Goal: Information Seeking & Learning: Find specific fact

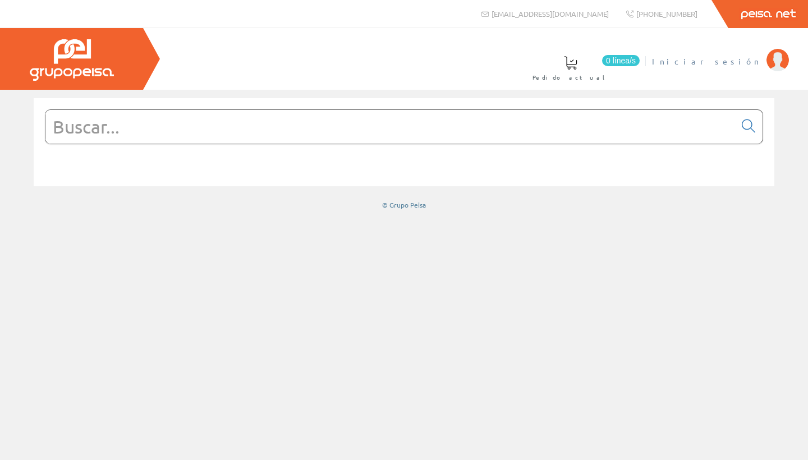
click at [749, 64] on span "Iniciar sesión" at bounding box center [706, 61] width 109 height 11
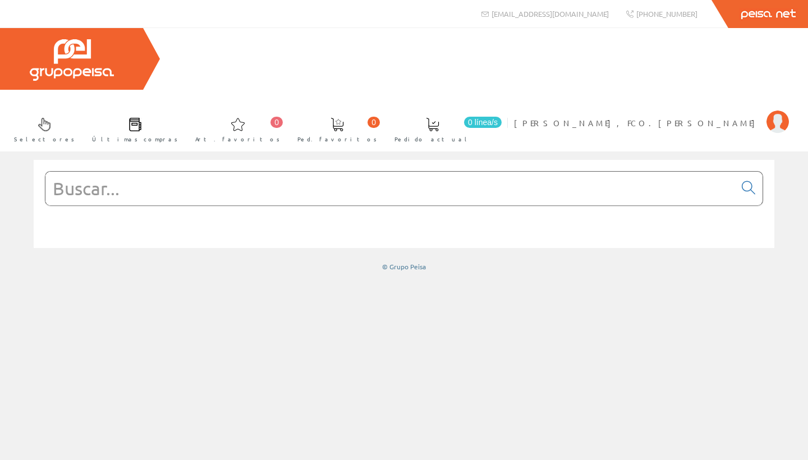
click at [107, 172] on input "text" at bounding box center [390, 189] width 690 height 34
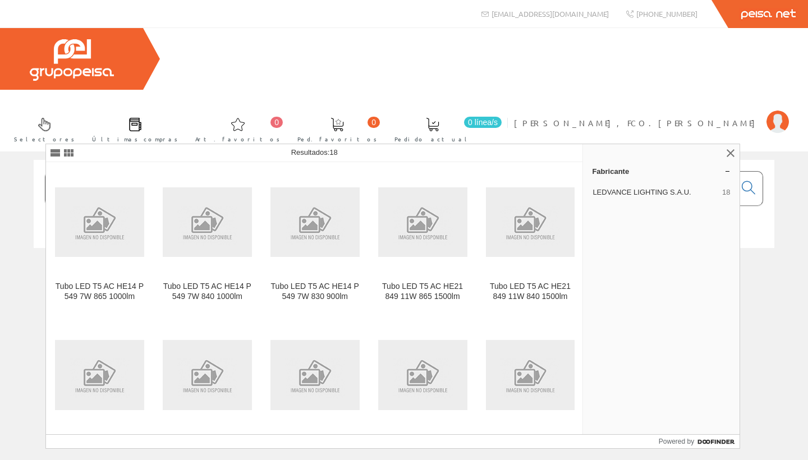
type input "h"
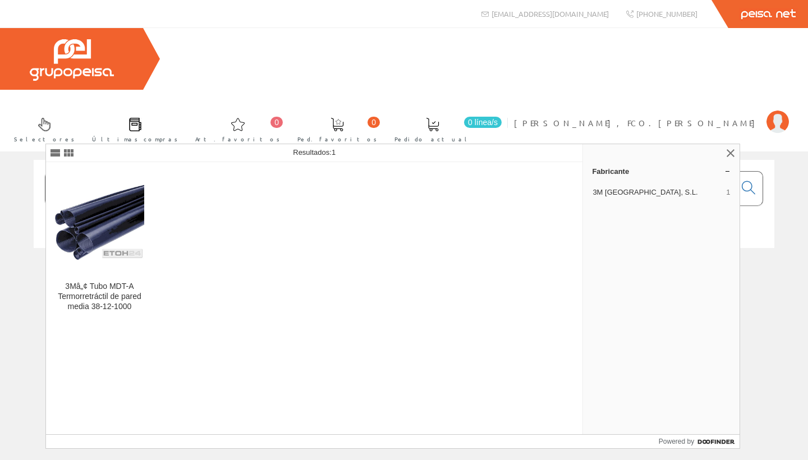
type input "Huawei ktl-m1"
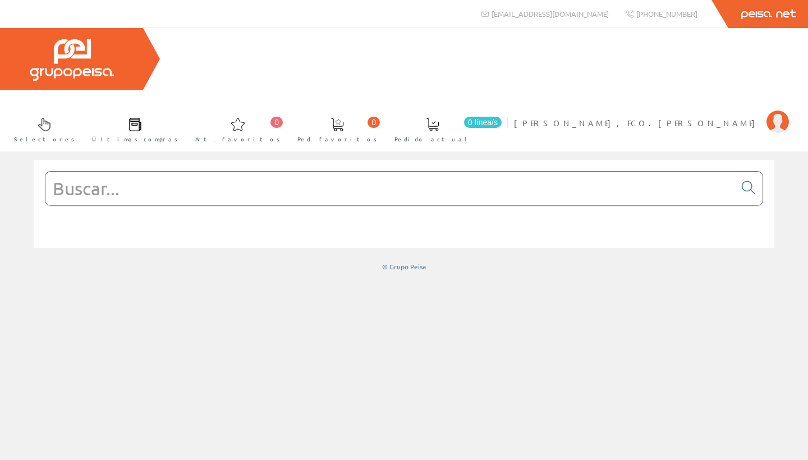
click at [102, 172] on input "text" at bounding box center [390, 189] width 690 height 34
paste input "SUN2000-100KTL-M1"
type input "SUN2000-100KTL-M1"
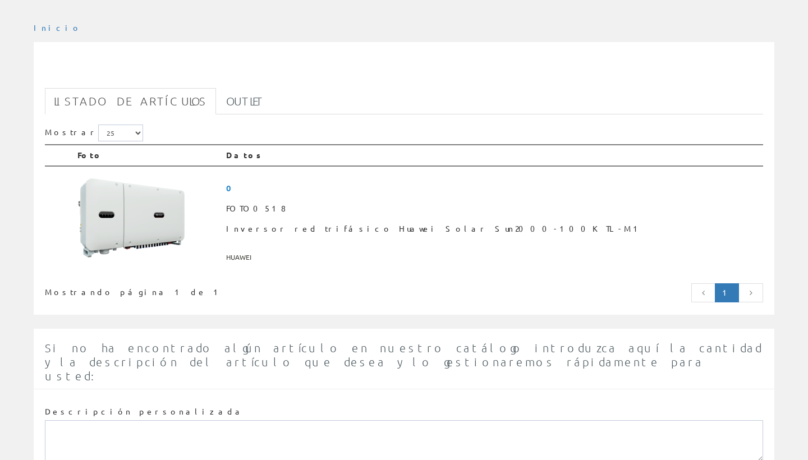
scroll to position [213, 0]
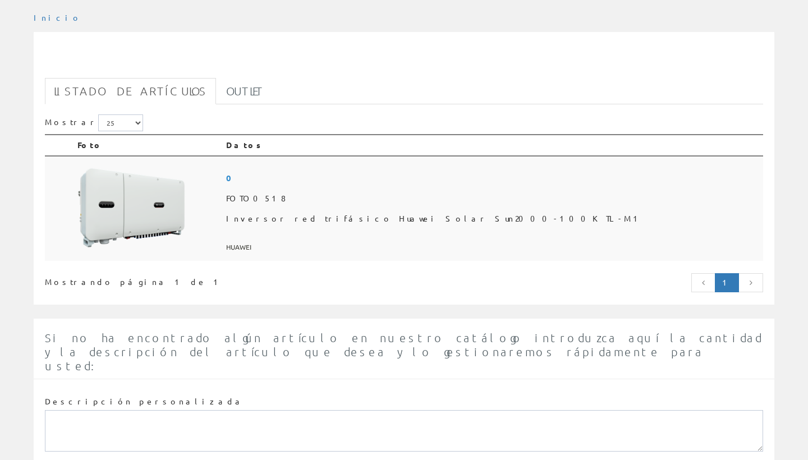
click at [349, 209] on span "Inversor red trifásico Huawei Solar Sun2000-100KTL-M1" at bounding box center [492, 219] width 533 height 20
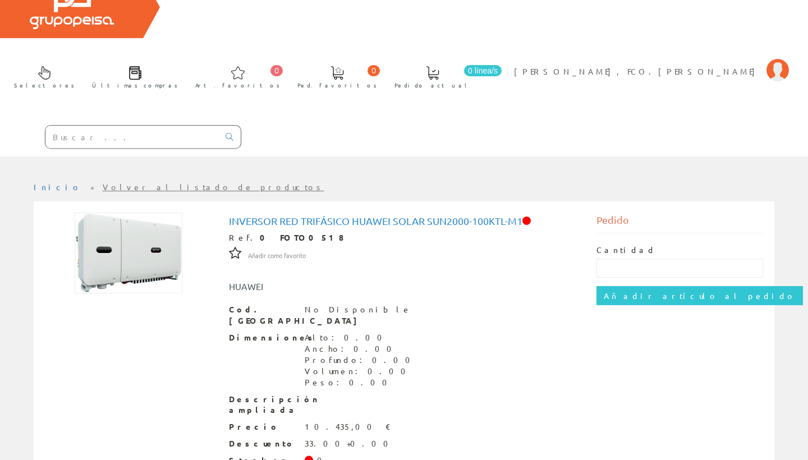
scroll to position [51, 0]
click at [103, 126] on input "text" at bounding box center [131, 137] width 173 height 22
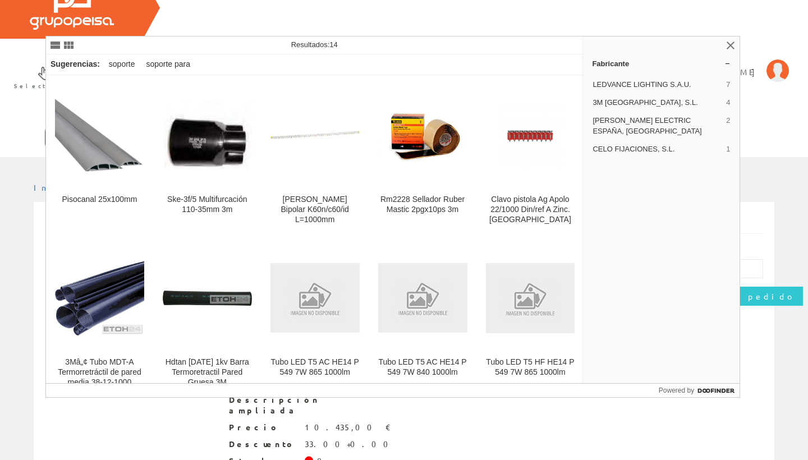
type input "soporte 10º"
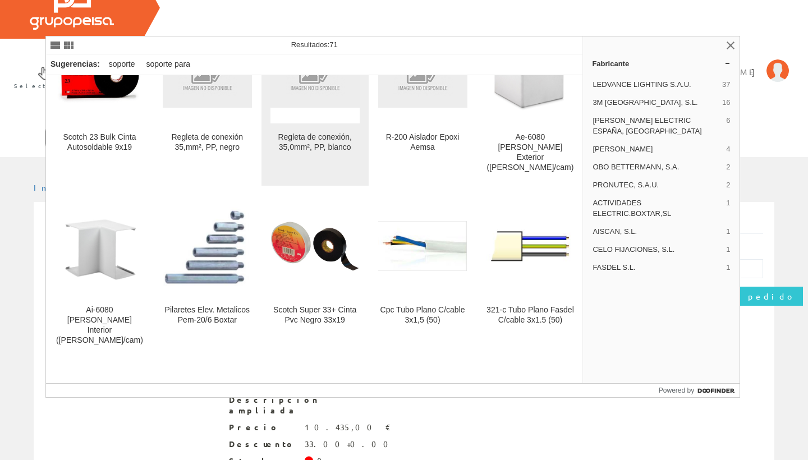
scroll to position [749, 0]
